Goal: Task Accomplishment & Management: Use online tool/utility

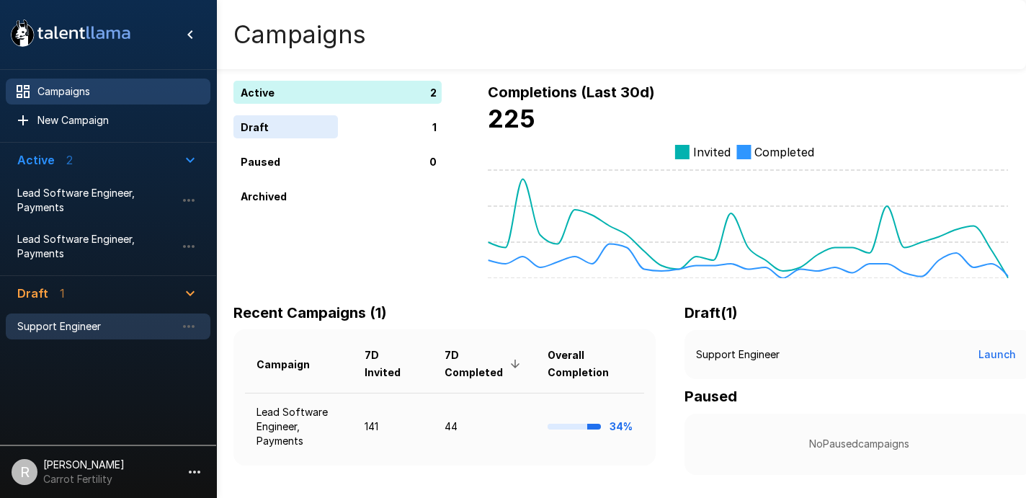
click at [55, 324] on span "Support Engineer" at bounding box center [96, 326] width 159 height 14
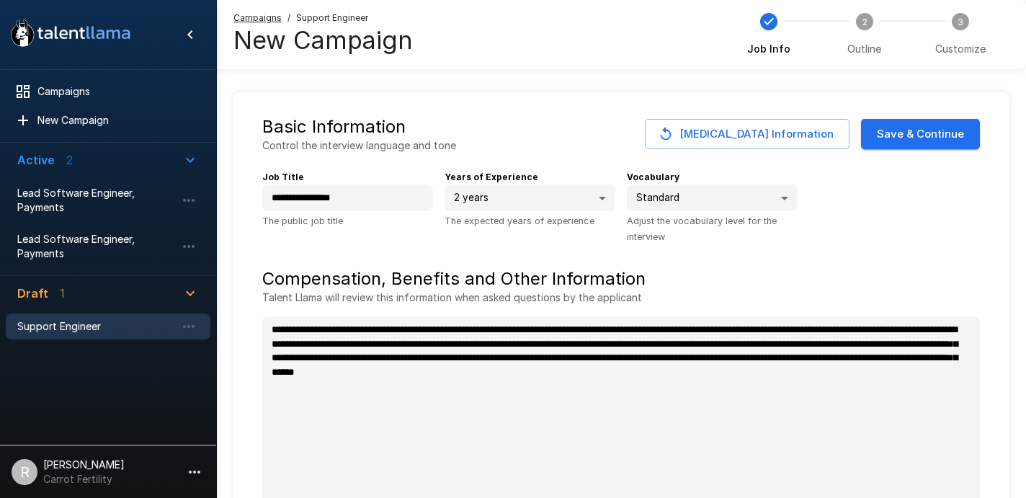
type textarea "*"
click at [909, 134] on button "Save & Continue" at bounding box center [920, 134] width 119 height 30
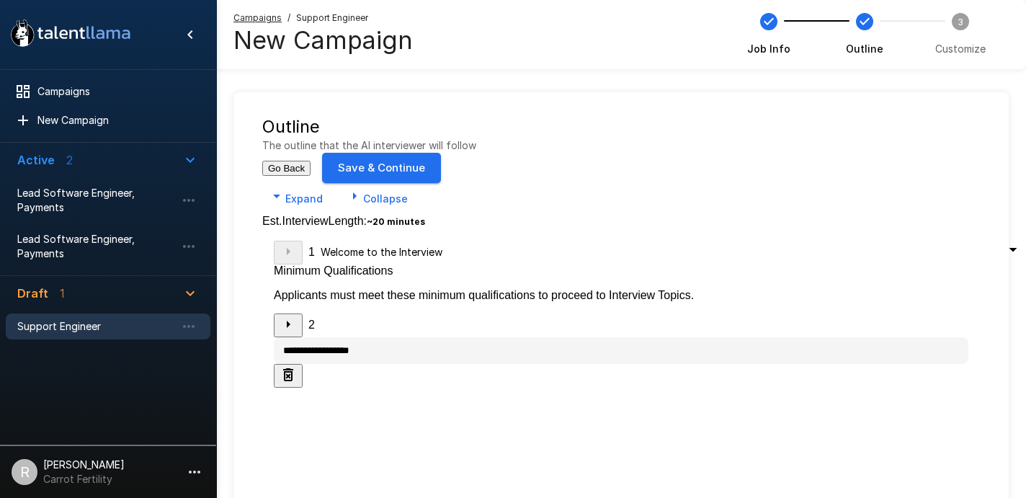
click at [441, 153] on button "Save & Continue" at bounding box center [381, 168] width 119 height 30
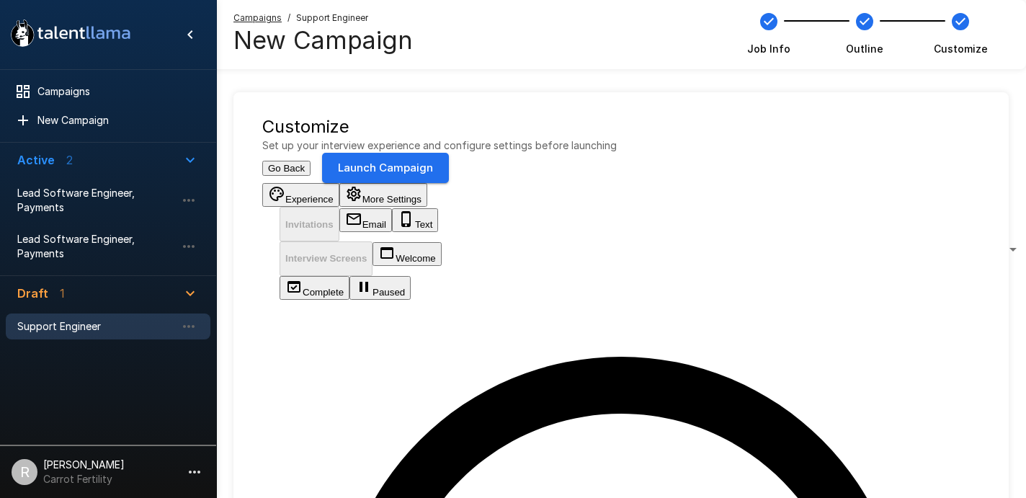
click at [449, 153] on button "Launch Campaign" at bounding box center [385, 168] width 127 height 30
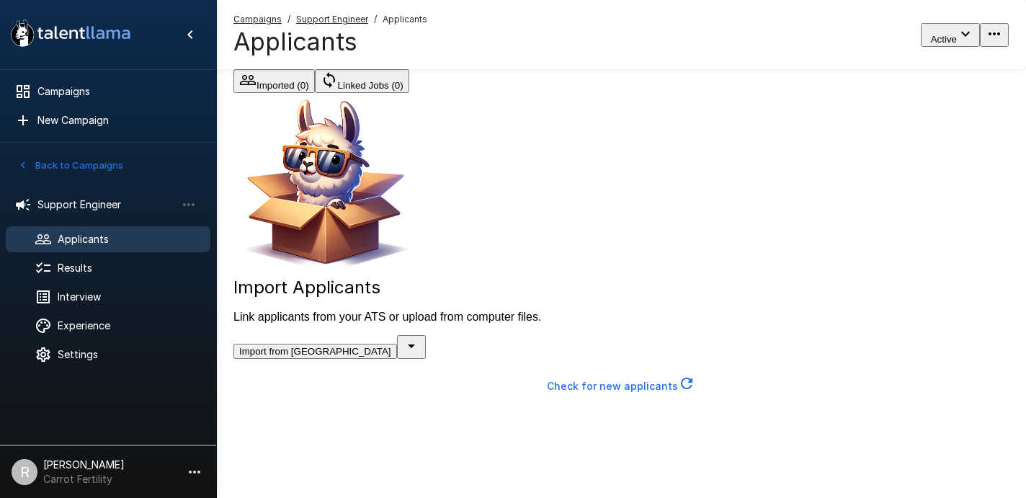
click at [415, 348] on icon "button" at bounding box center [411, 346] width 7 height 4
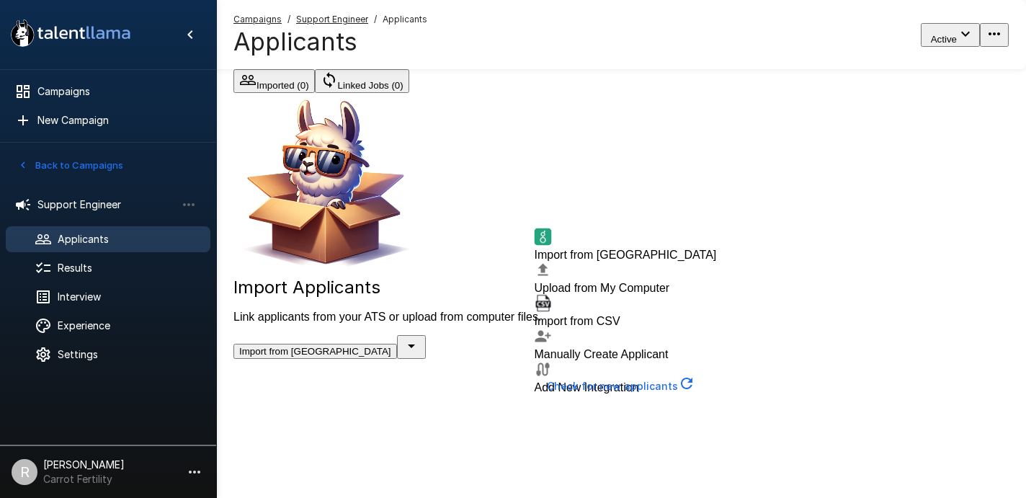
click at [646, 261] on span "Import from Greenhouse" at bounding box center [626, 255] width 182 height 12
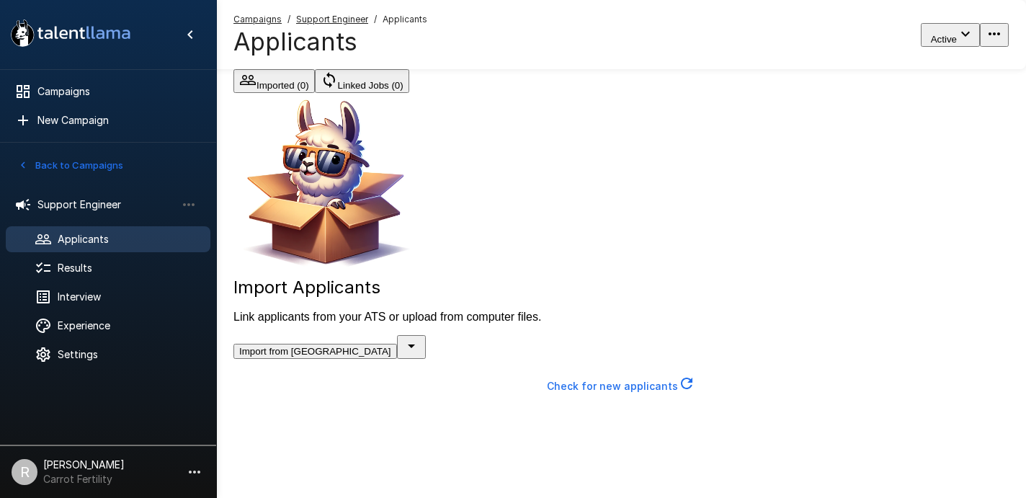
type input "**"
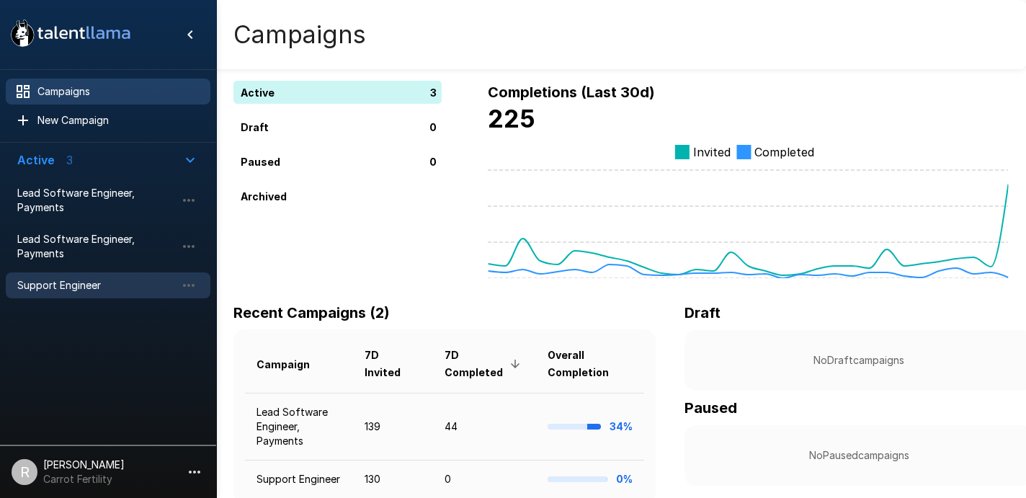
click at [50, 283] on span "Support Engineer" at bounding box center [96, 285] width 159 height 14
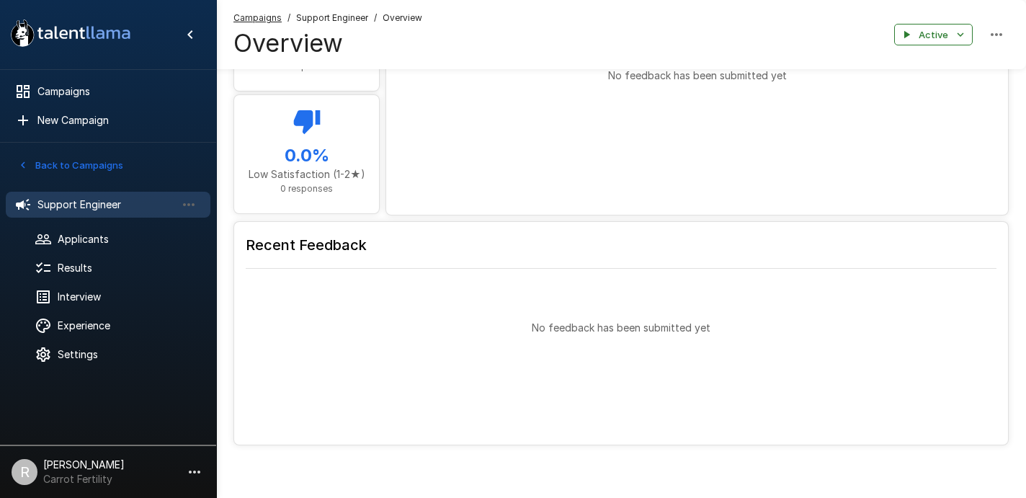
scroll to position [900, 0]
